Goal: Find contact information: Find contact information

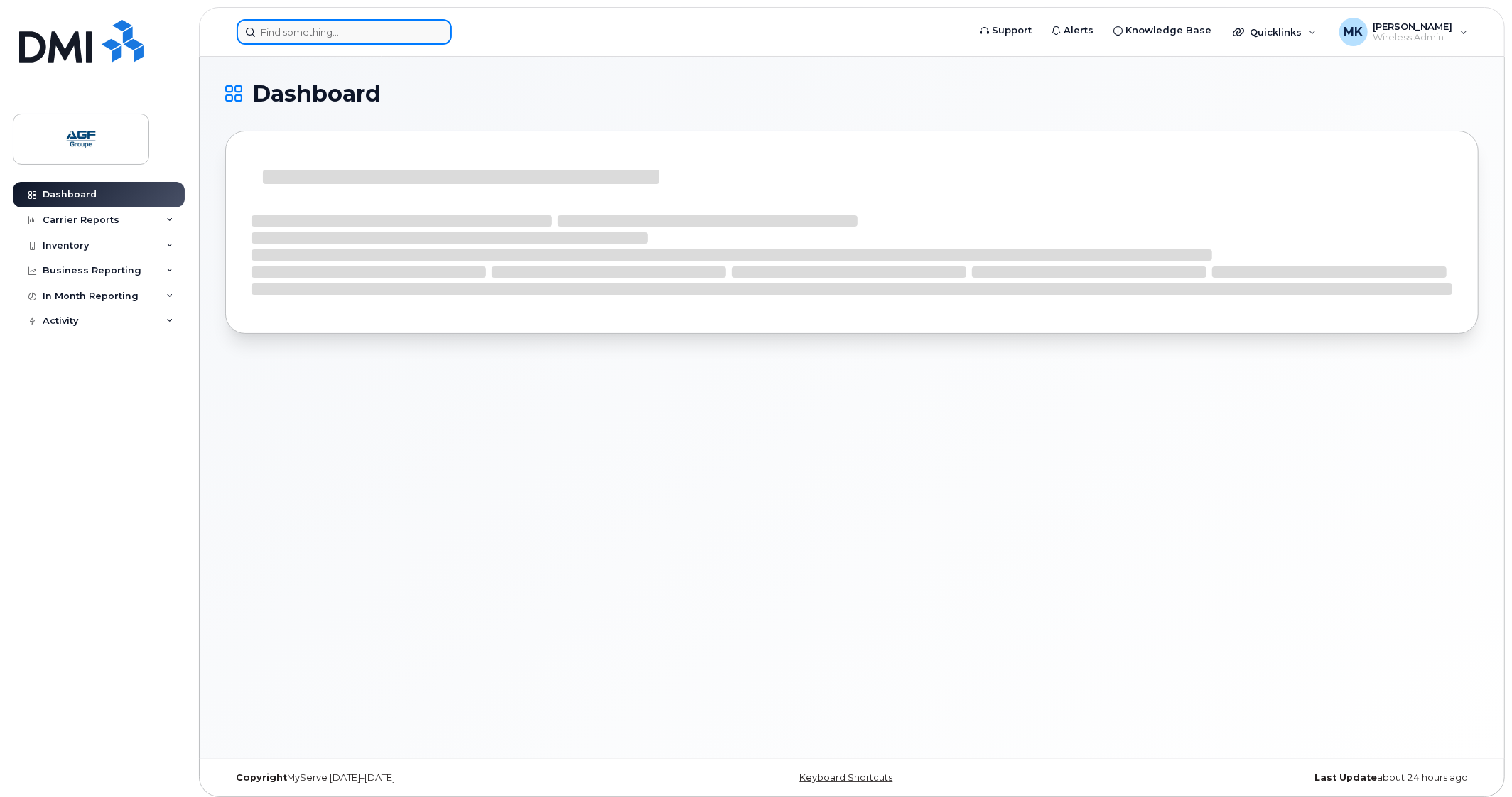
click at [333, 27] on input at bounding box center [344, 31] width 216 height 25
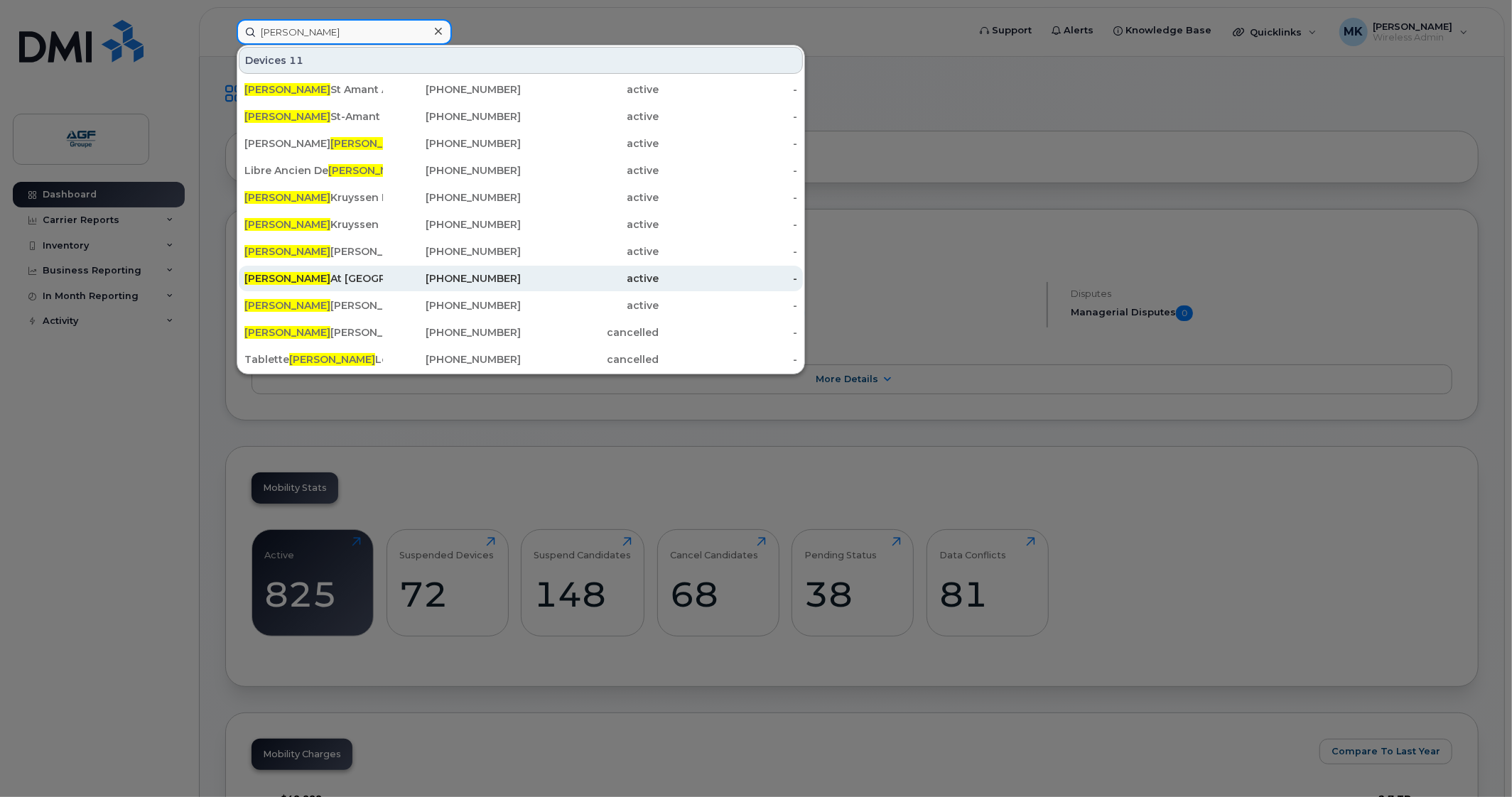
type input "dave"
click at [358, 279] on div "Dave At Amant" at bounding box center [314, 279] width 138 height 14
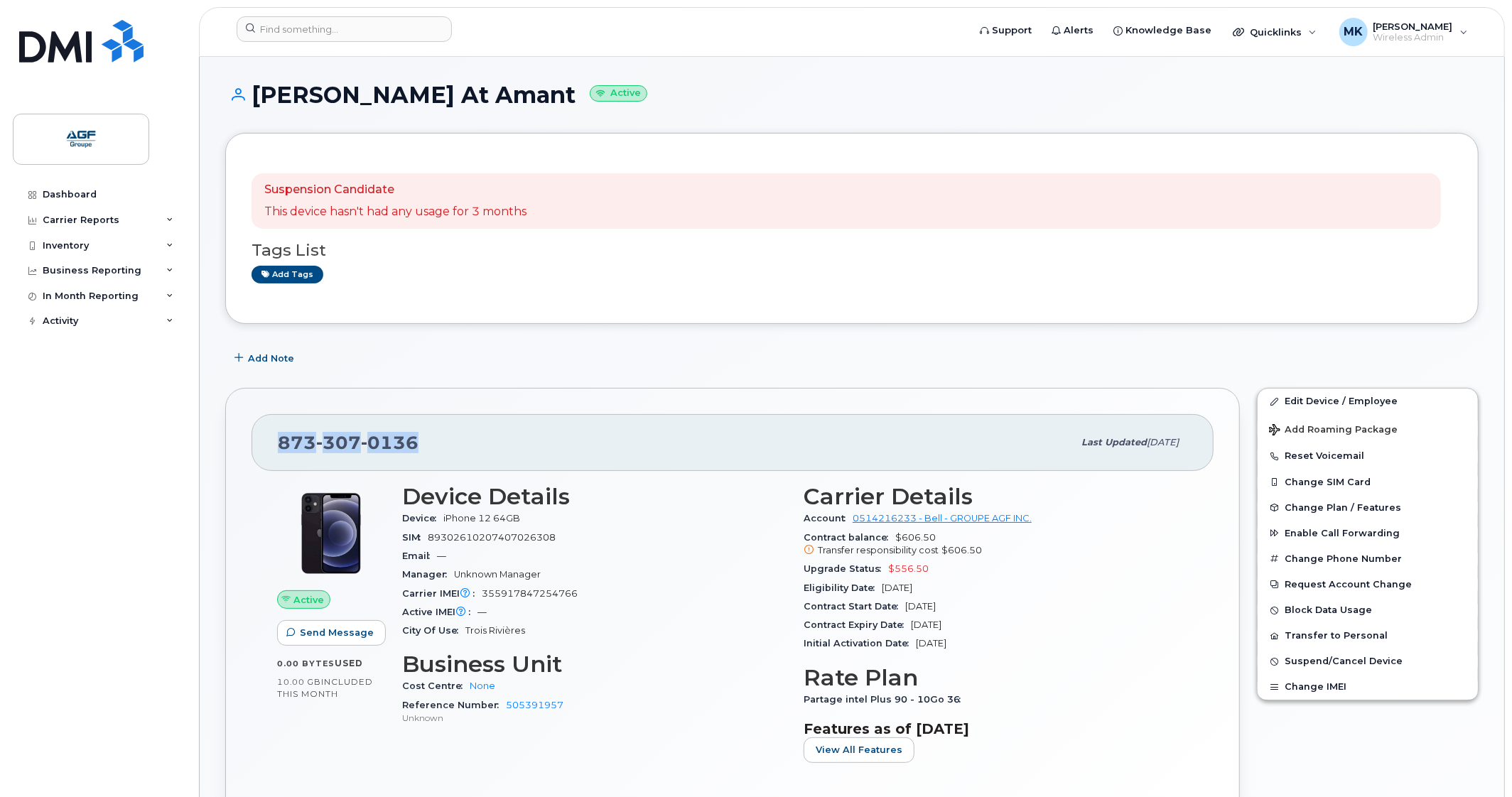
drag, startPoint x: 438, startPoint y: 445, endPoint x: 263, endPoint y: 444, distance: 175.0
click at [263, 444] on div "[PHONE_NUMBER] Last updated [DATE]" at bounding box center [733, 442] width 962 height 57
copy span "[PHONE_NUMBER]"
click at [522, 444] on div "[PHONE_NUMBER]" at bounding box center [675, 442] width 796 height 30
